Goal: Information Seeking & Learning: Learn about a topic

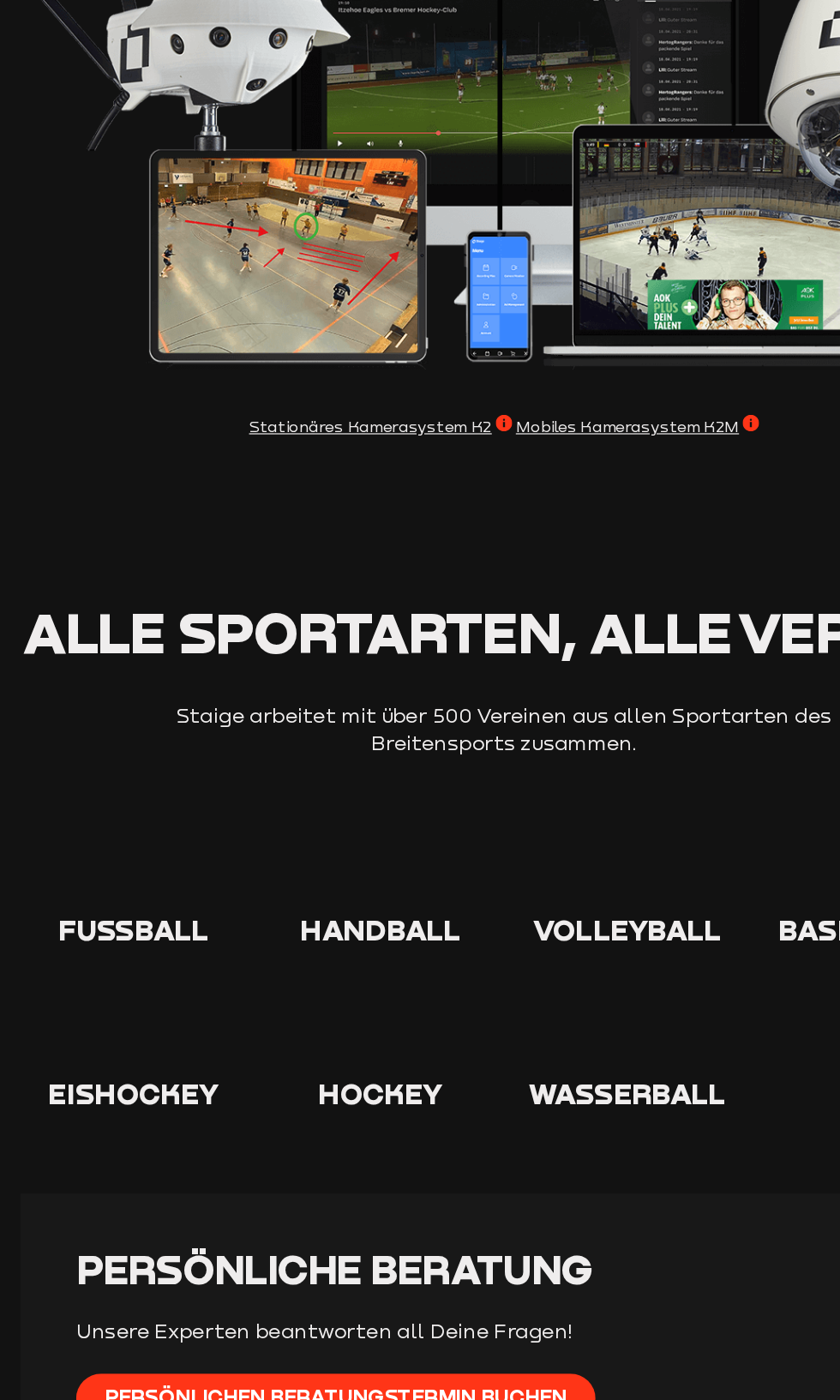
scroll to position [2074, 0]
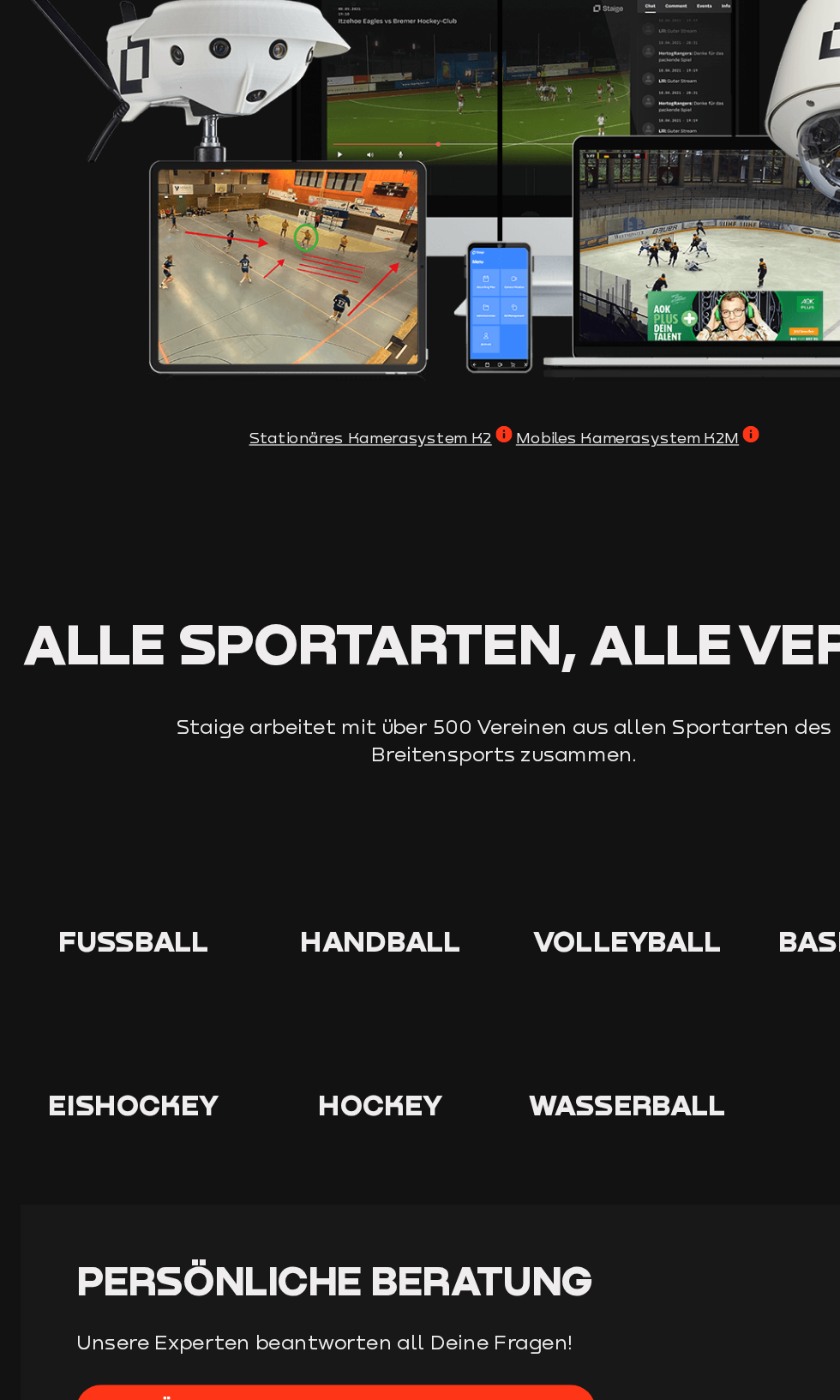
click at [341, 765] on icon at bounding box center [317, 737] width 55 height 55
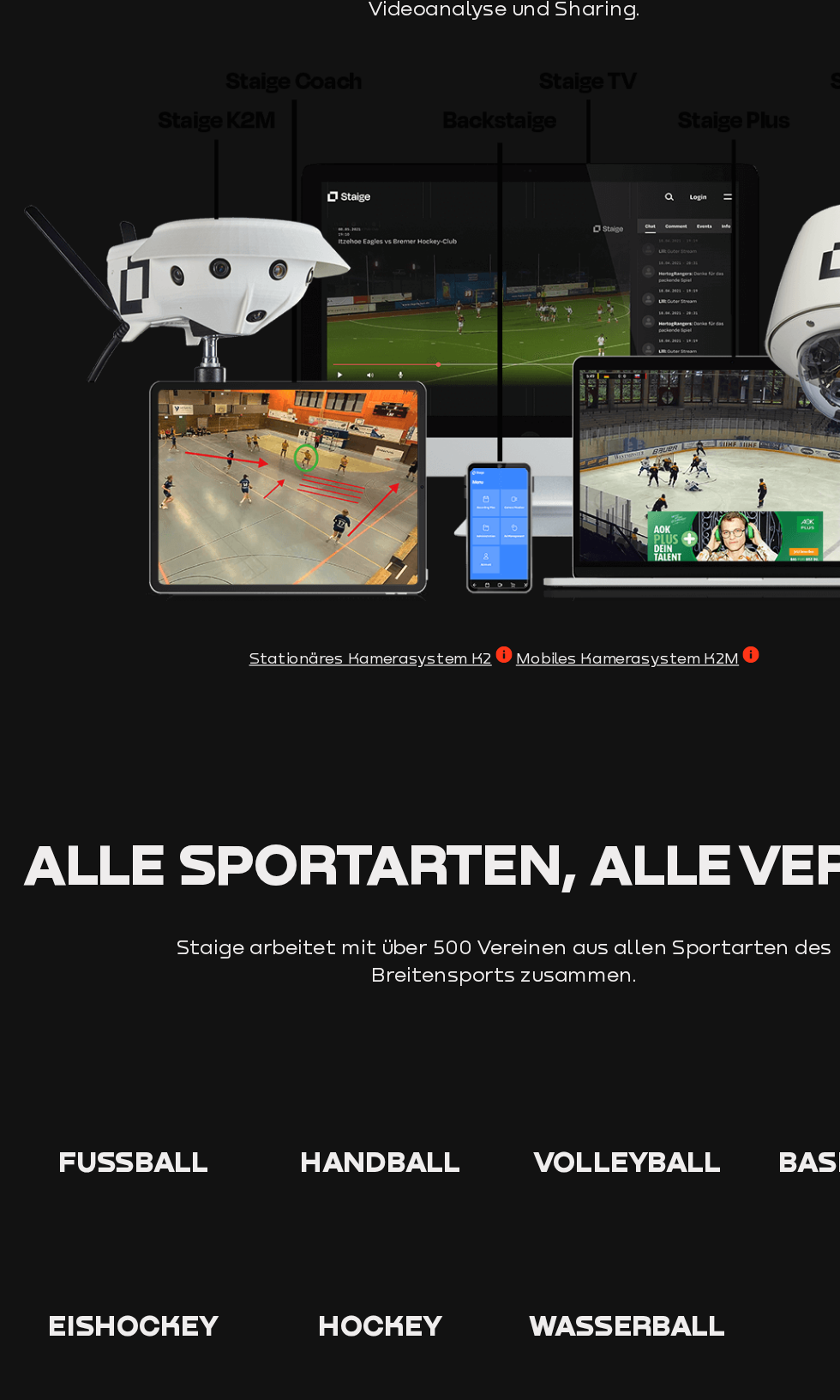
scroll to position [1890, 0]
click at [352, 954] on div at bounding box center [317, 924] width 189 height 60
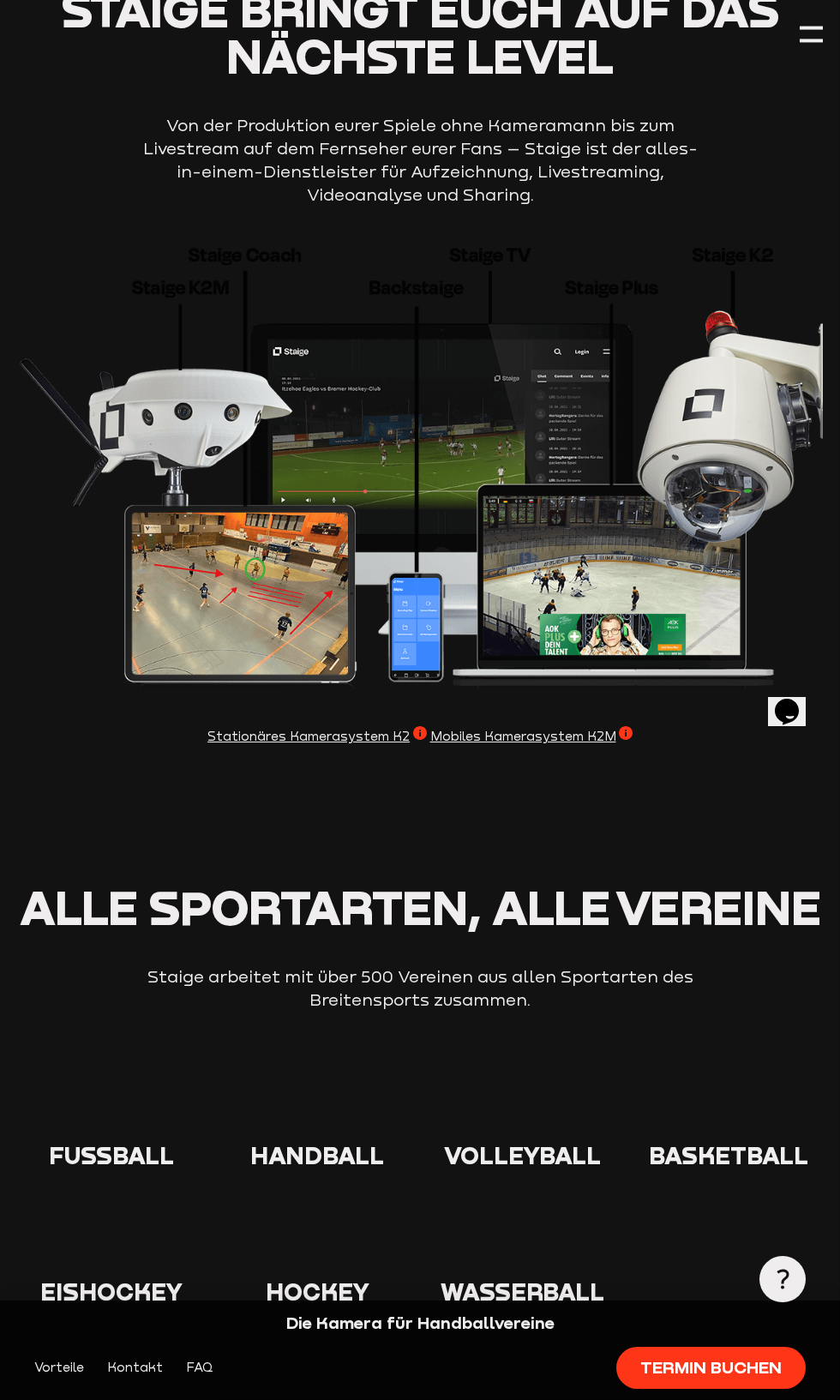
click at [377, 1141] on div at bounding box center [317, 1111] width 189 height 60
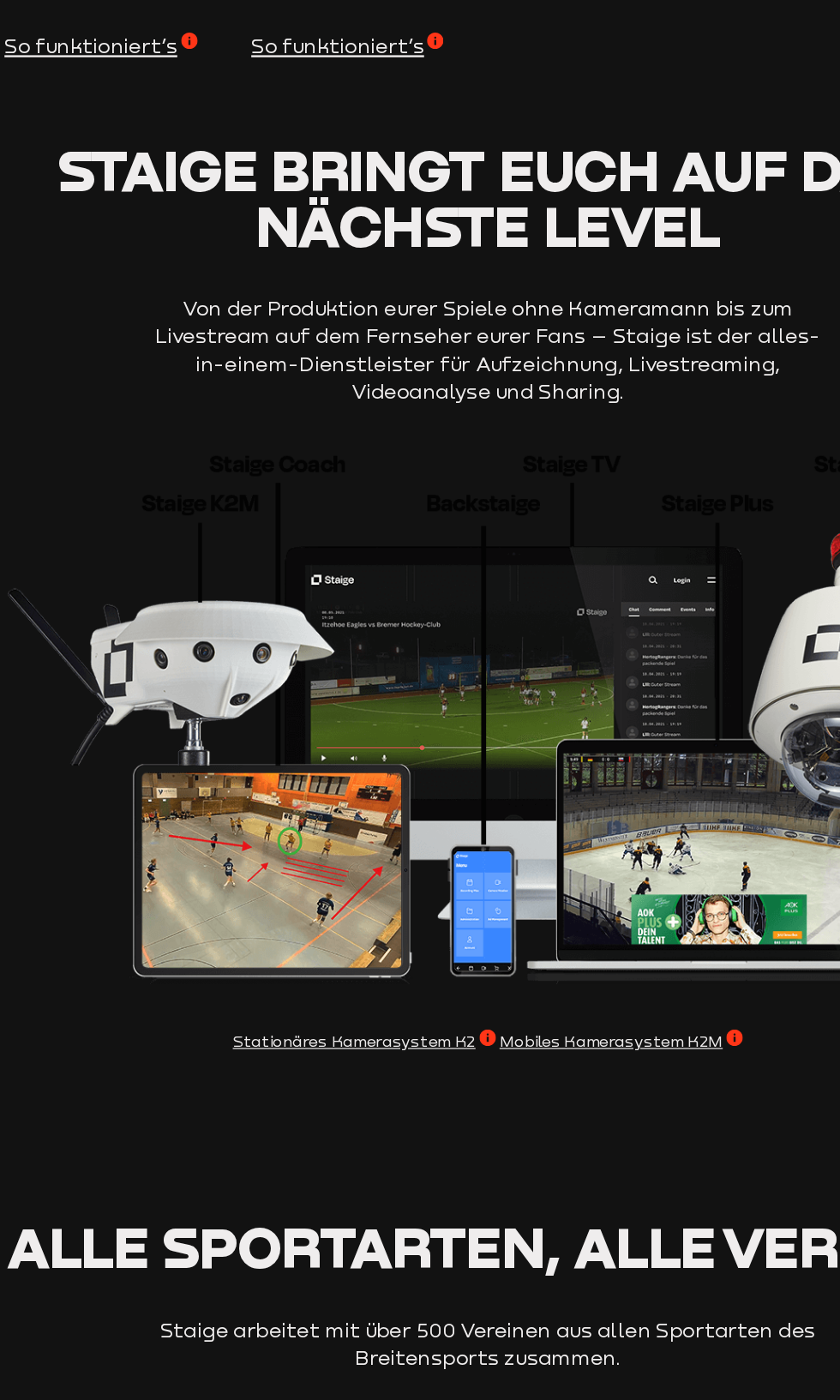
scroll to position [14, 13]
click at [362, 42] on span "So funktioniert’s" at bounding box center [303, 53] width 160 height 24
click at [106, 42] on span "So funktioniert’s" at bounding box center [97, 53] width 160 height 24
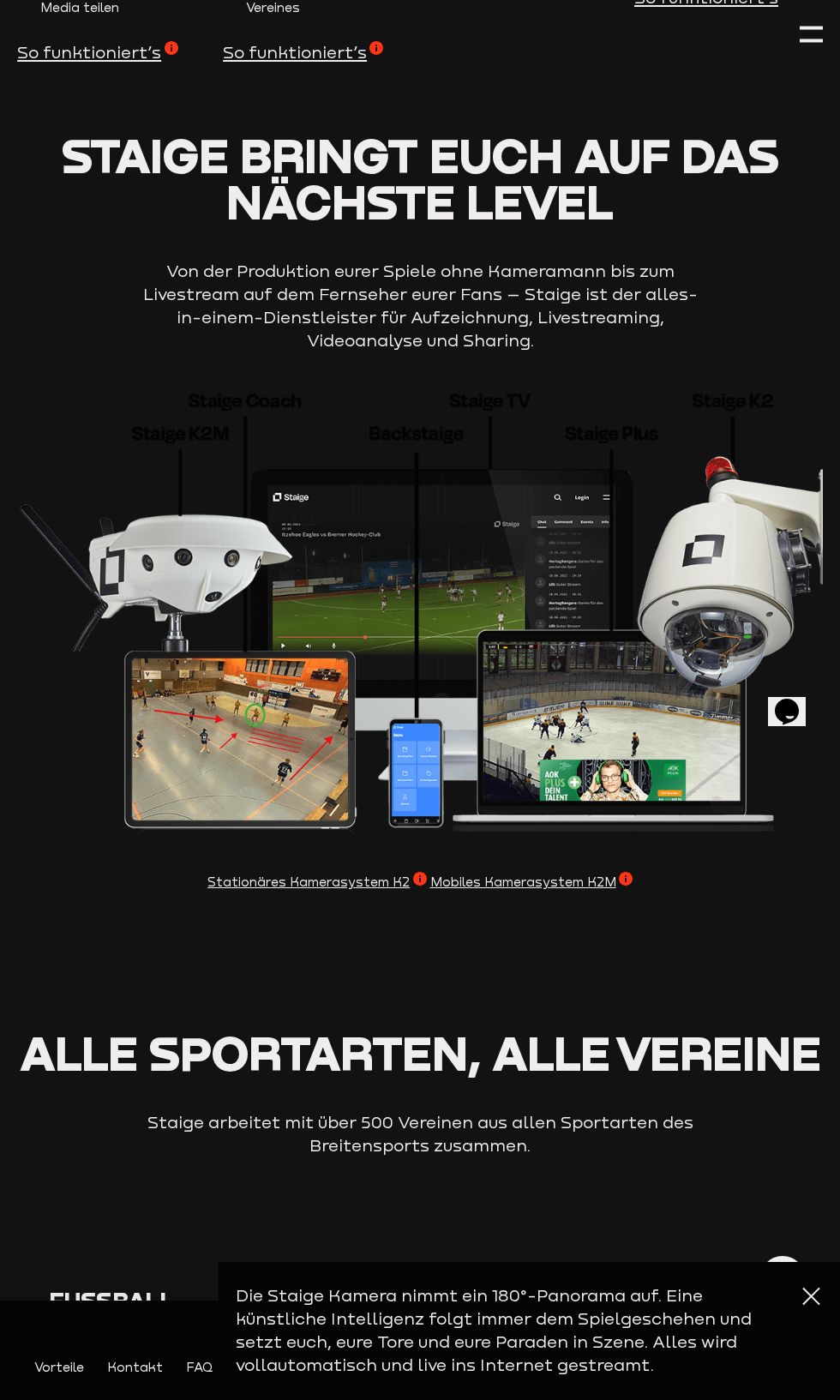
click at [370, 1315] on span "Handball" at bounding box center [317, 1301] width 134 height 28
click at [800, 697] on icon "Opens Chat This icon Opens the chat window." at bounding box center [786, 710] width 27 height 27
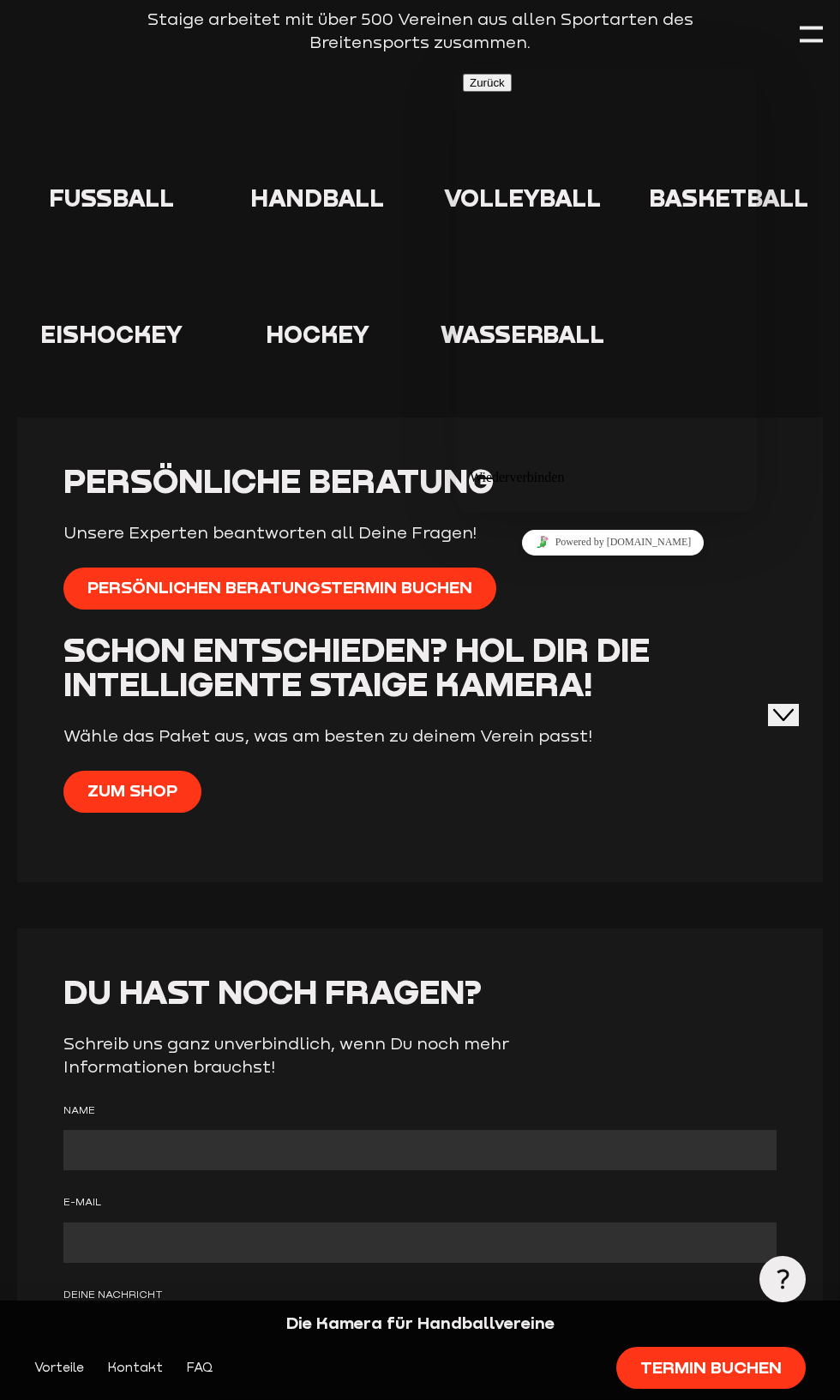
scroll to position [2667, 0]
